Goal: Task Accomplishment & Management: Manage account settings

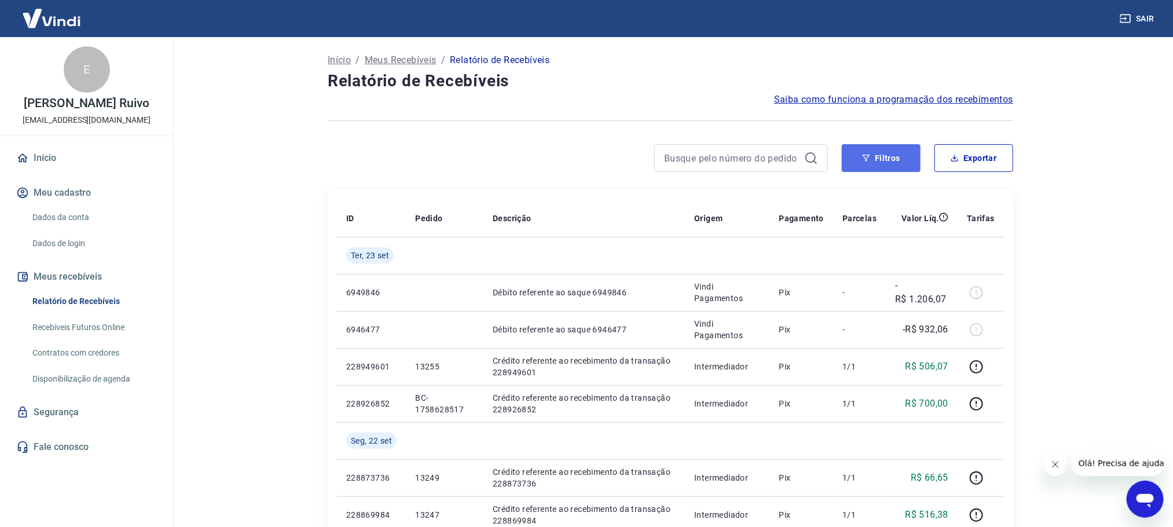
click at [870, 150] on button "Filtros" at bounding box center [881, 158] width 79 height 28
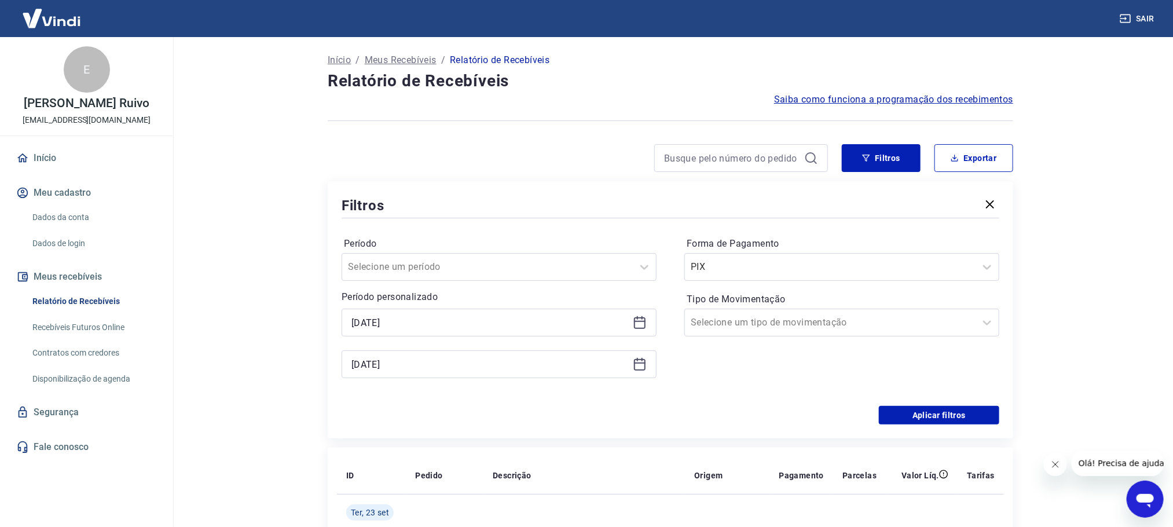
click at [636, 330] on icon at bounding box center [640, 323] width 14 height 14
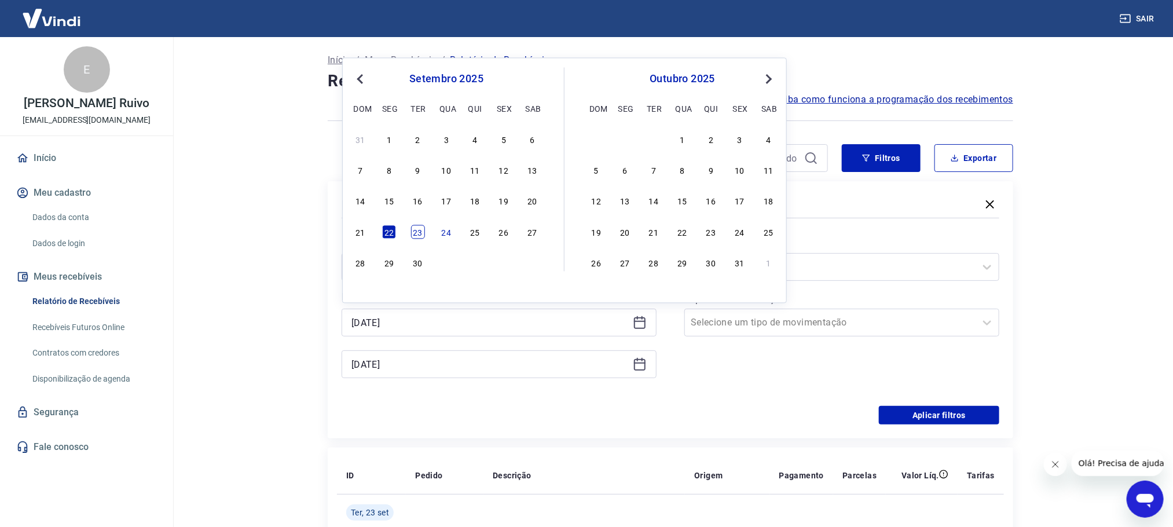
click at [422, 239] on div "23" at bounding box center [418, 232] width 14 height 14
type input "[DATE]"
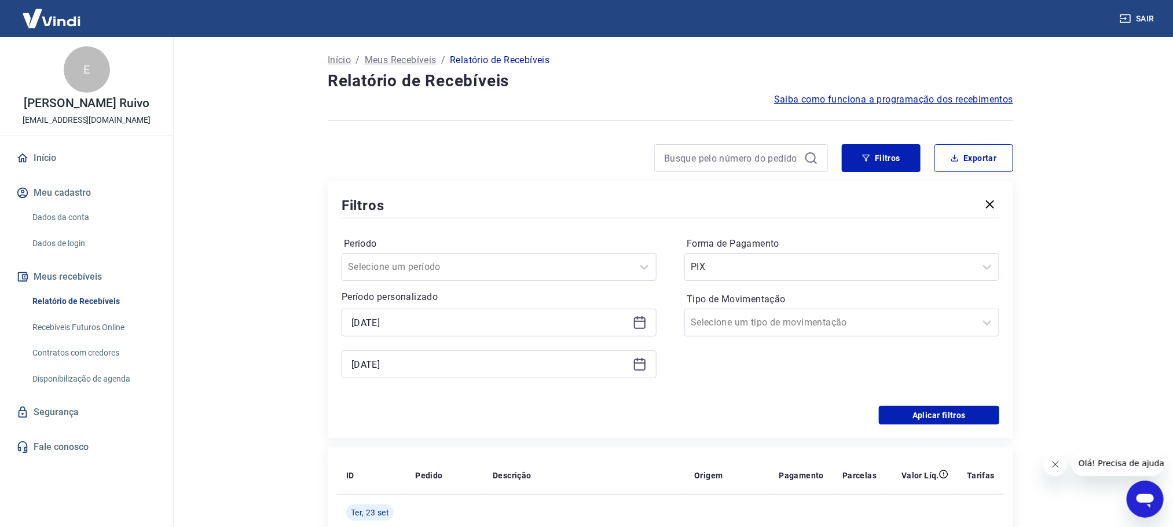
click at [645, 367] on icon at bounding box center [640, 365] width 12 height 12
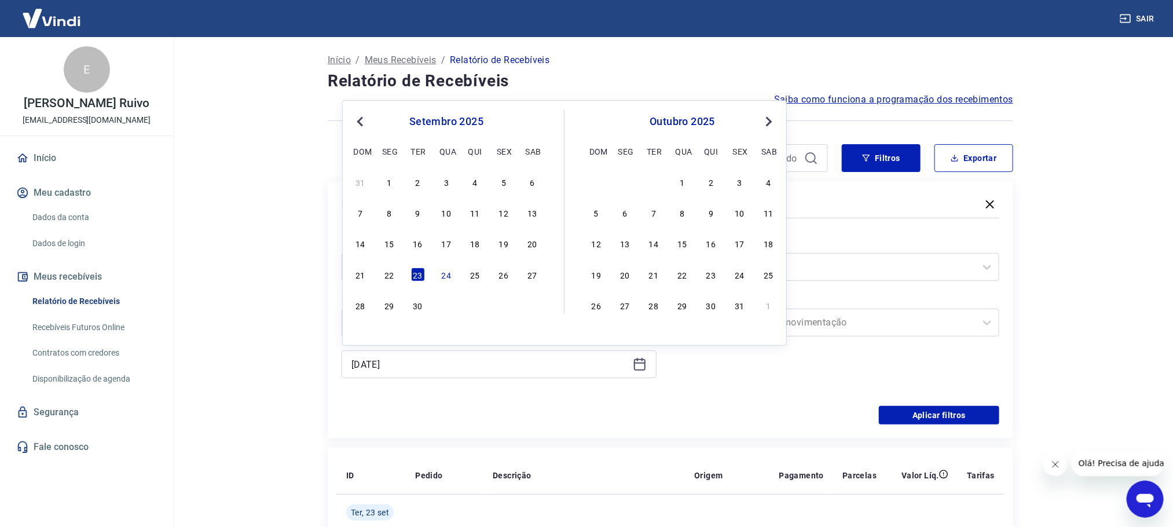
click at [417, 284] on div "31 1 2 3 4 5 6 7 8 9 10 11 12 13 14 15 16 17 18 19 20 21 22 23 24 25 26 27 28 2…" at bounding box center [446, 243] width 189 height 140
click at [418, 278] on div "23" at bounding box center [418, 275] width 14 height 14
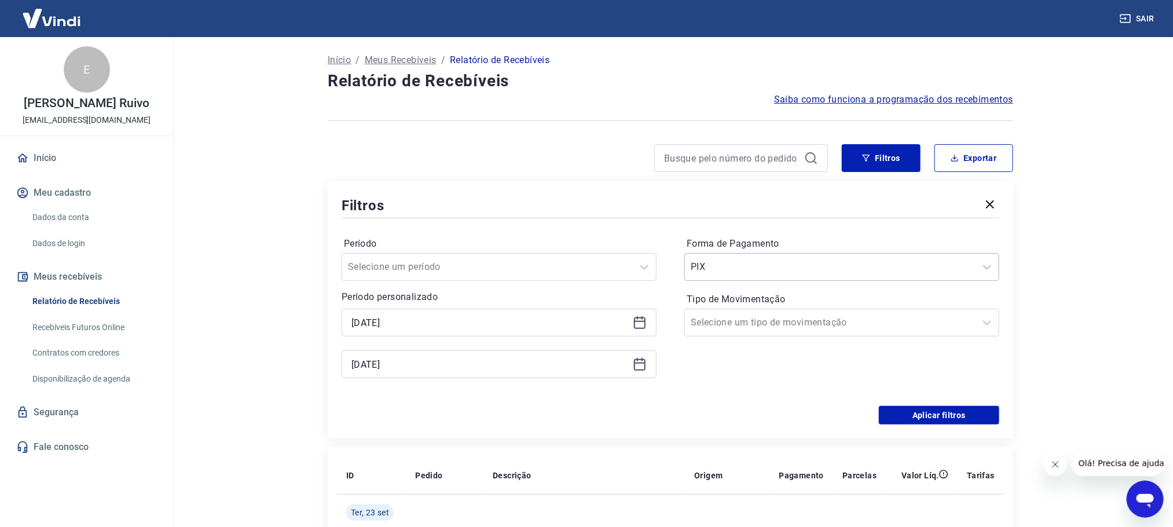
click at [794, 265] on input "Forma de Pagamento" at bounding box center [749, 267] width 117 height 14
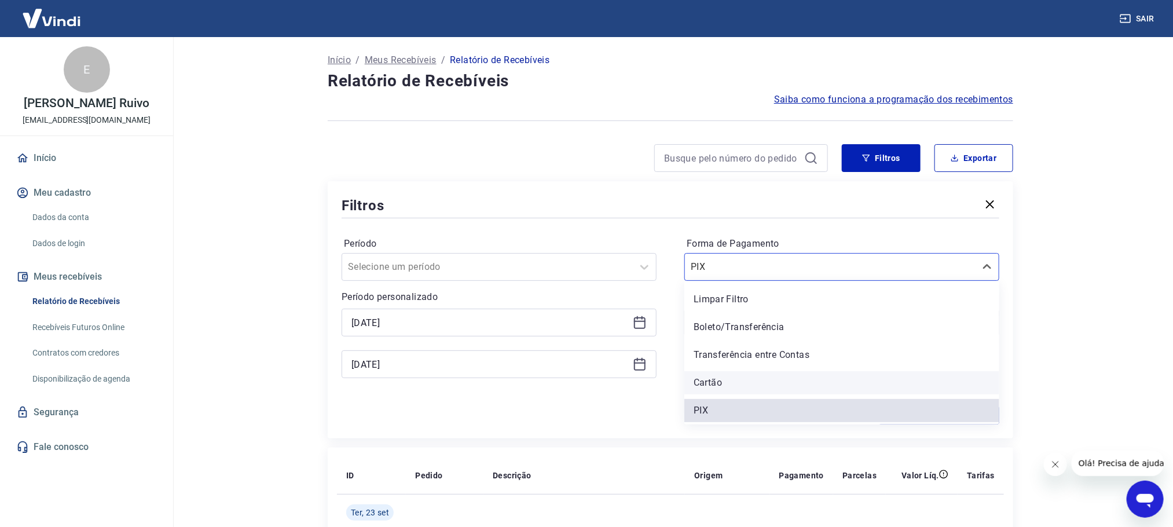
click at [708, 383] on div "Cartão" at bounding box center [842, 382] width 315 height 23
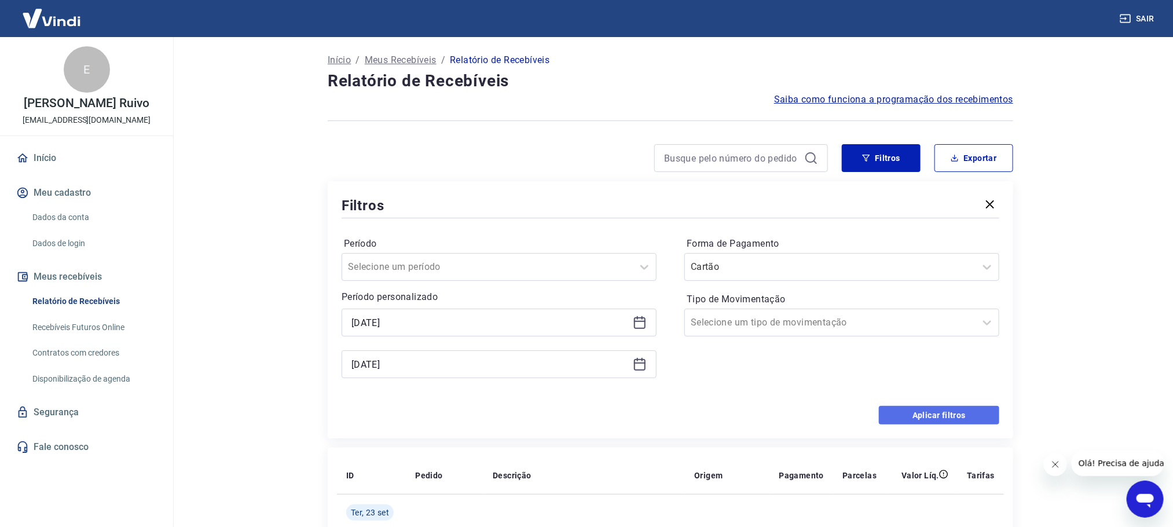
click at [919, 408] on button "Aplicar filtros" at bounding box center [939, 415] width 120 height 19
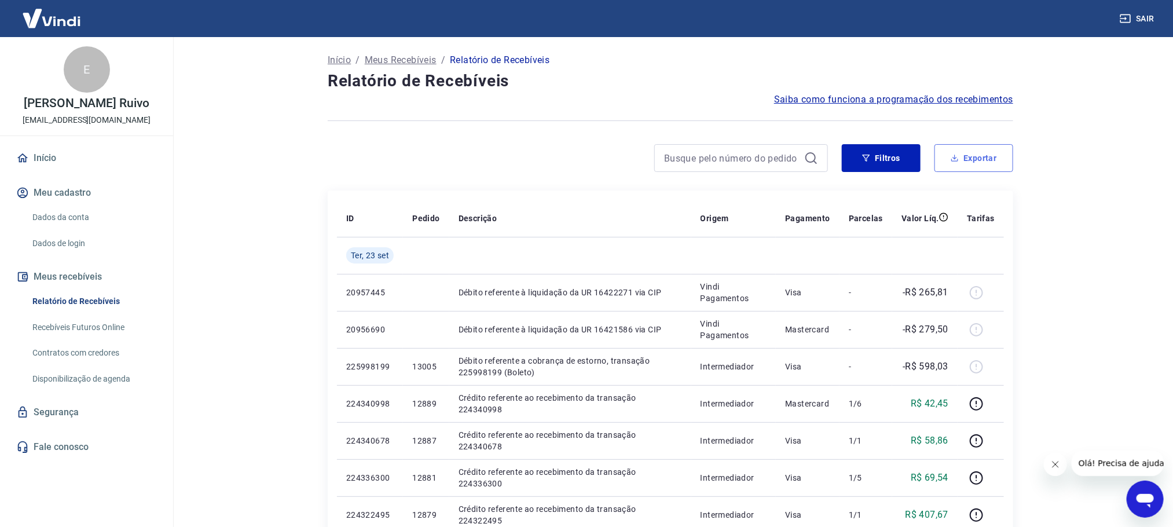
click at [984, 158] on button "Exportar" at bounding box center [974, 158] width 79 height 28
type input "[DATE]"
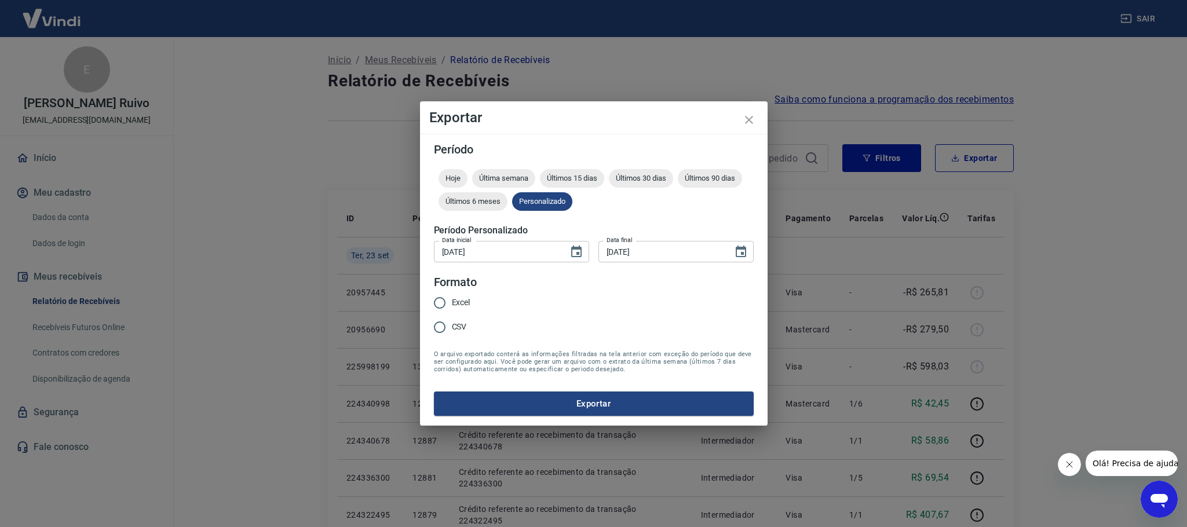
click at [455, 301] on span "Excel" at bounding box center [461, 303] width 19 height 12
click at [452, 301] on input "Excel" at bounding box center [439, 303] width 24 height 24
radio input "true"
click at [528, 402] on button "Exportar" at bounding box center [594, 403] width 320 height 24
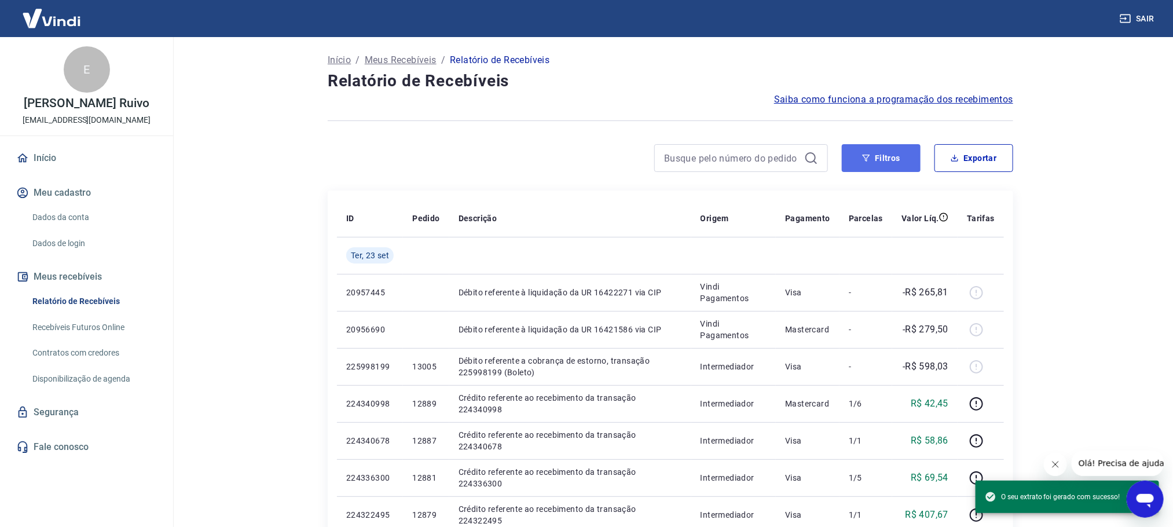
click at [902, 155] on button "Filtros" at bounding box center [881, 158] width 79 height 28
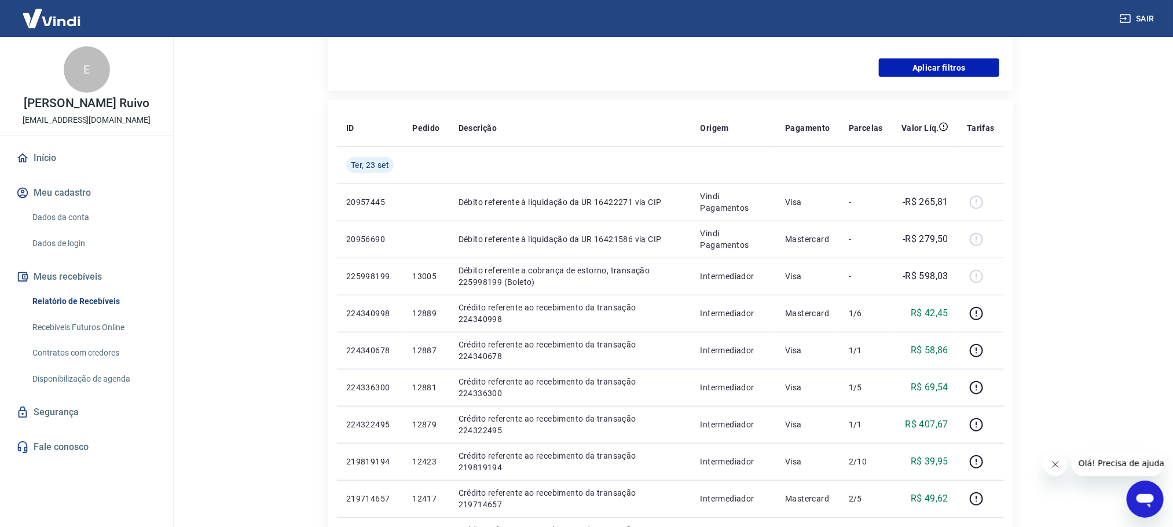
scroll to position [434, 0]
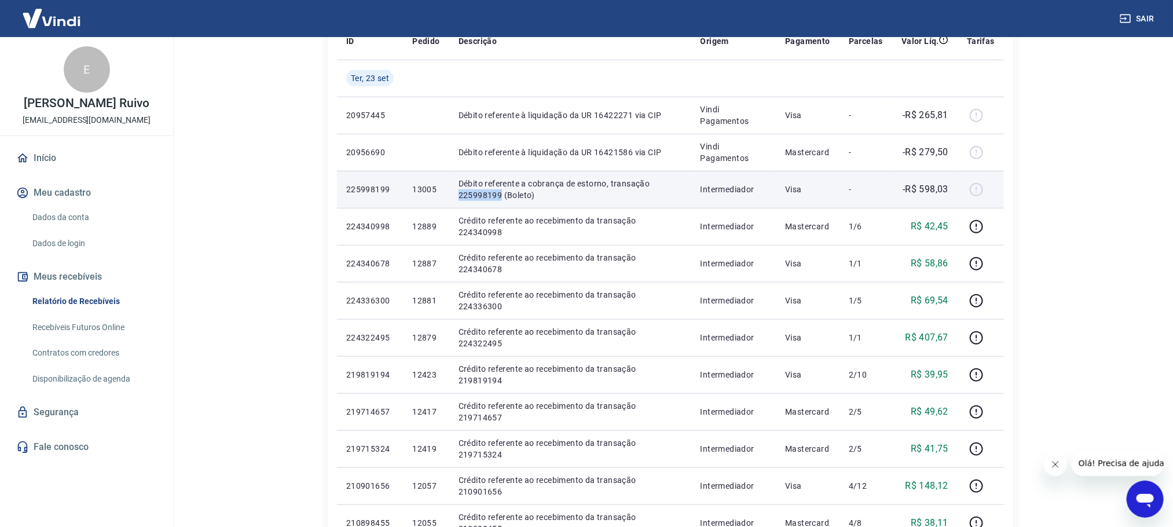
drag, startPoint x: 459, startPoint y: 195, endPoint x: 502, endPoint y: 199, distance: 43.0
click at [502, 199] on p "Débito referente a cobrança de estorno, transação 225998199 (Boleto)" at bounding box center [571, 189] width 224 height 23
copy p "225998199"
drag, startPoint x: 923, startPoint y: 193, endPoint x: 935, endPoint y: 193, distance: 11.6
click at [935, 193] on p "-R$ 598,03" at bounding box center [926, 189] width 46 height 14
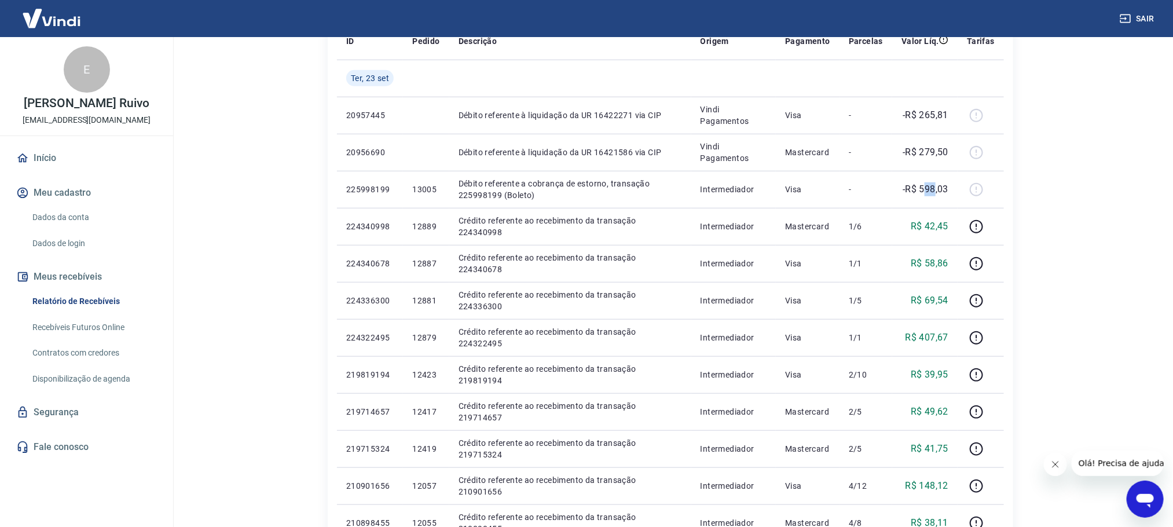
scroll to position [174, 0]
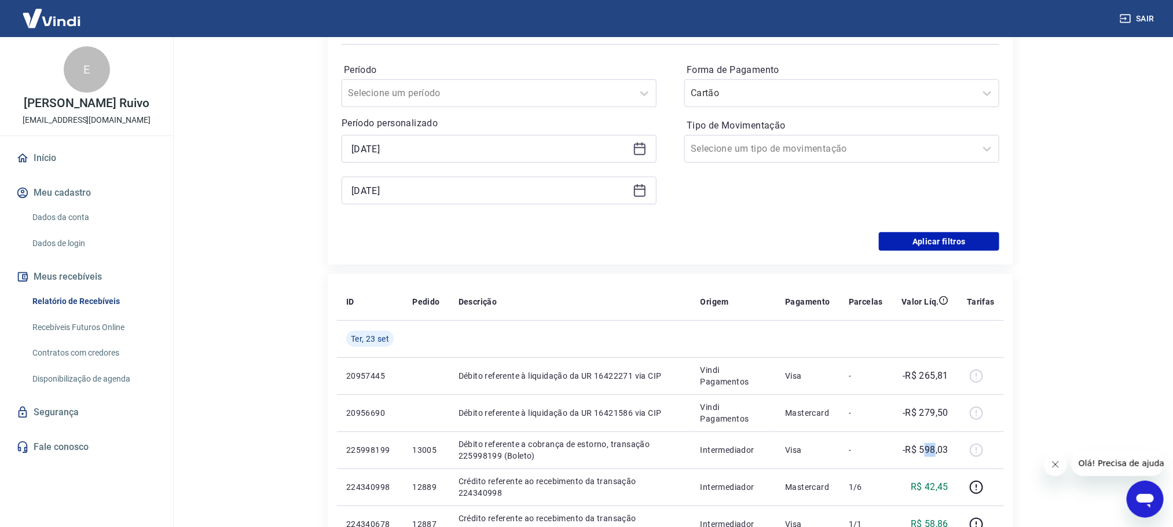
click at [61, 157] on link "Início" at bounding box center [86, 157] width 145 height 25
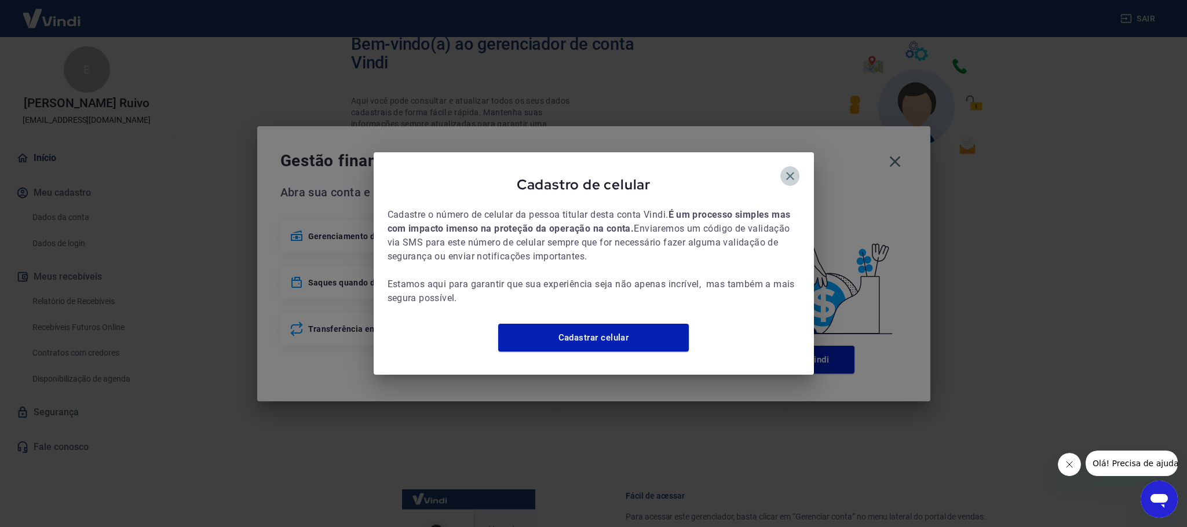
drag, startPoint x: 787, startPoint y: 166, endPoint x: 865, endPoint y: 176, distance: 78.9
click at [789, 169] on icon "button" at bounding box center [790, 176] width 14 height 14
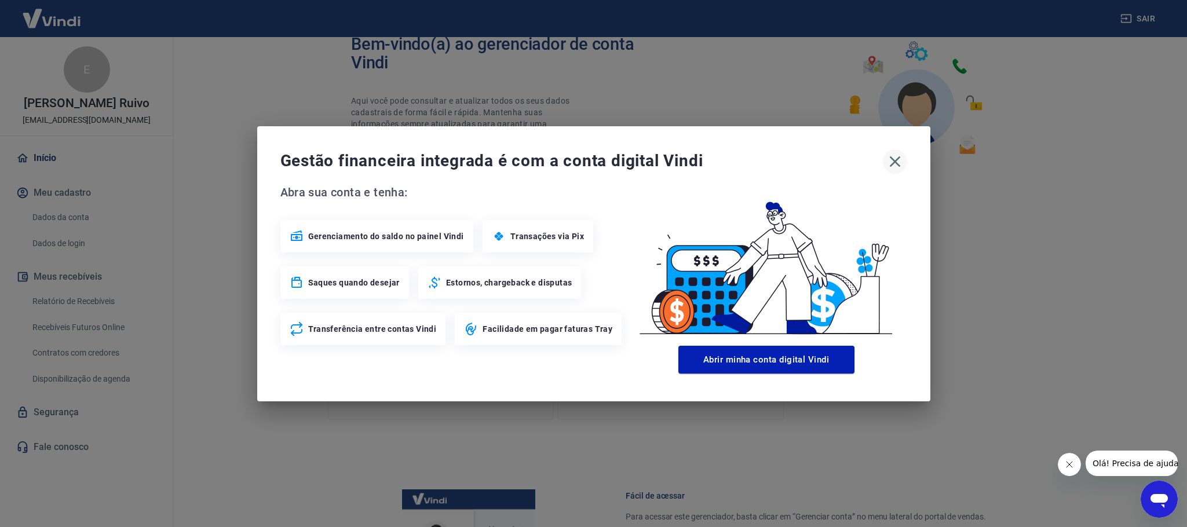
click at [895, 163] on icon "button" at bounding box center [894, 161] width 11 height 11
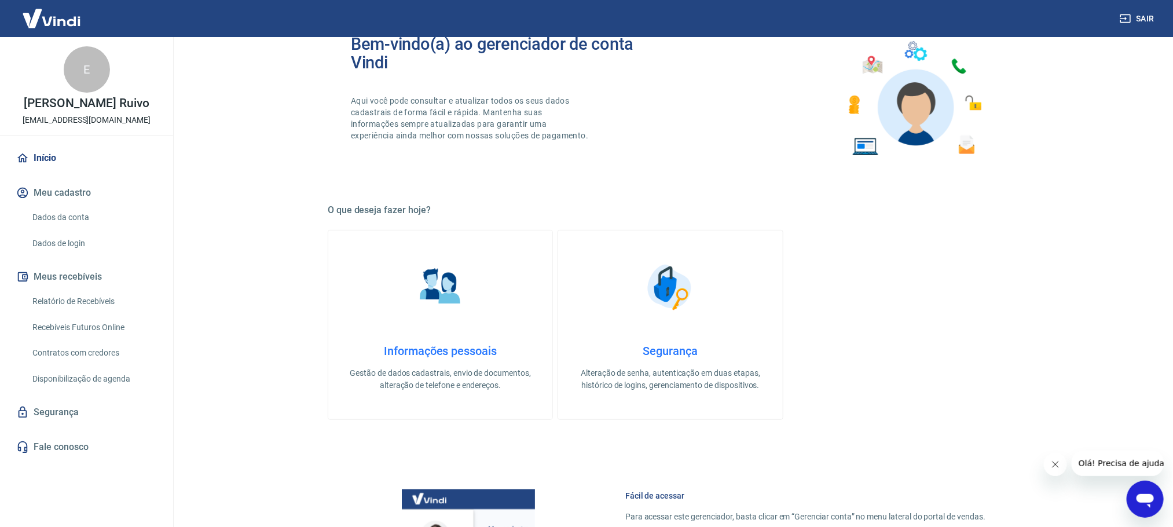
scroll to position [434, 0]
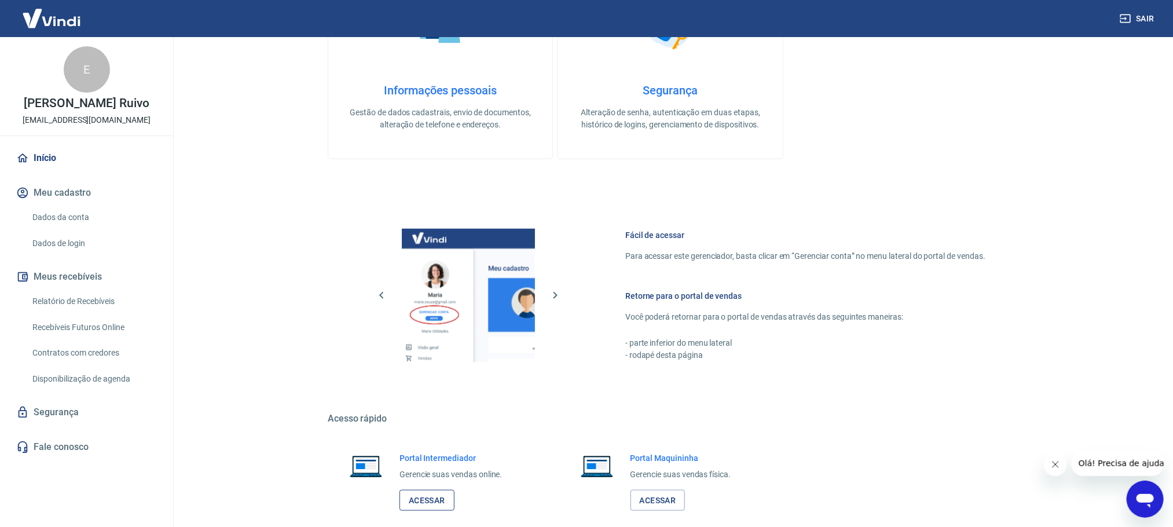
click at [434, 492] on link "Acessar" at bounding box center [427, 500] width 55 height 21
